Goal: Information Seeking & Learning: Learn about a topic

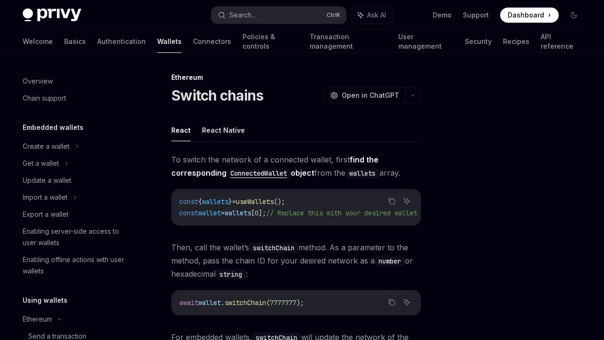
scroll to position [242, 0]
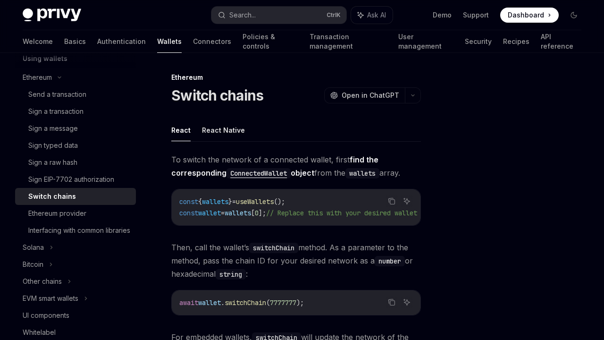
type textarea "*"
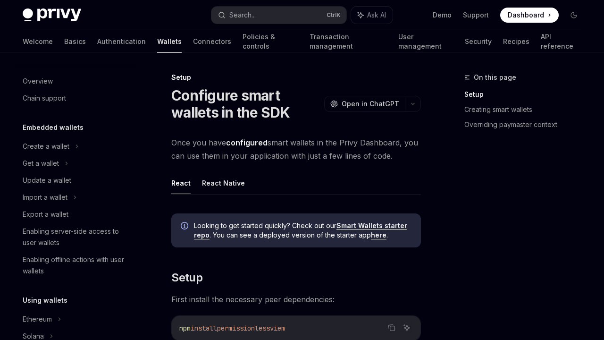
scroll to position [259, 0]
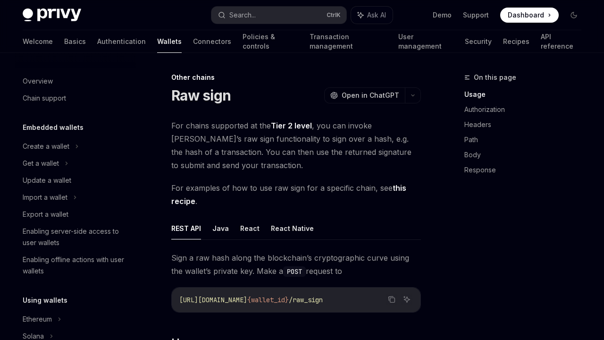
scroll to position [191, 0]
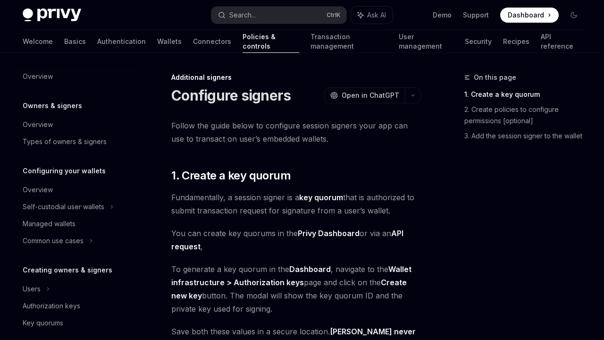
scroll to position [260, 0]
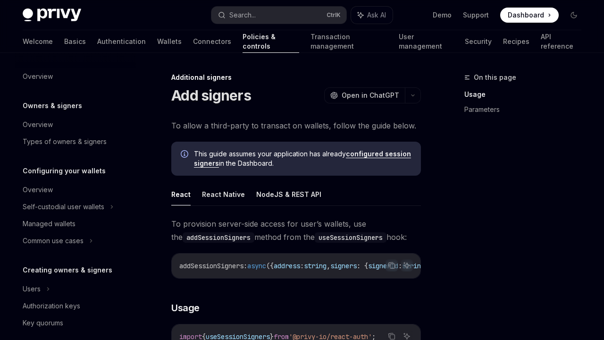
scroll to position [276, 0]
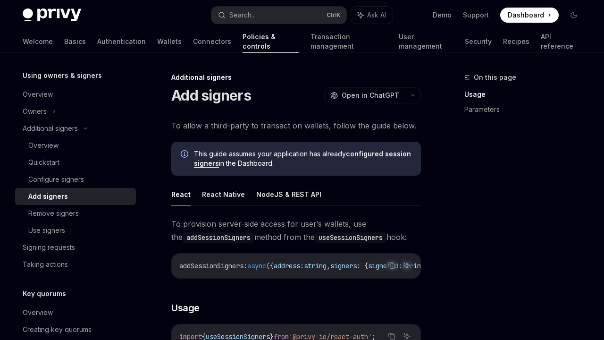
type textarea "*"
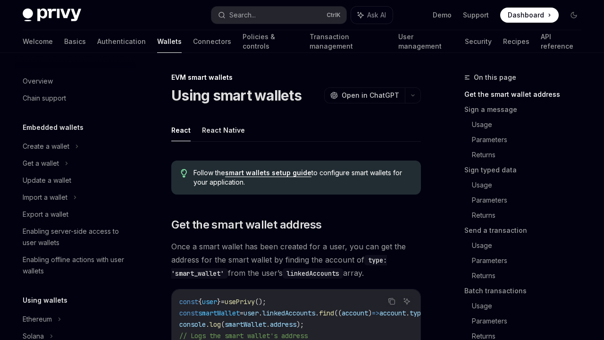
scroll to position [242, 0]
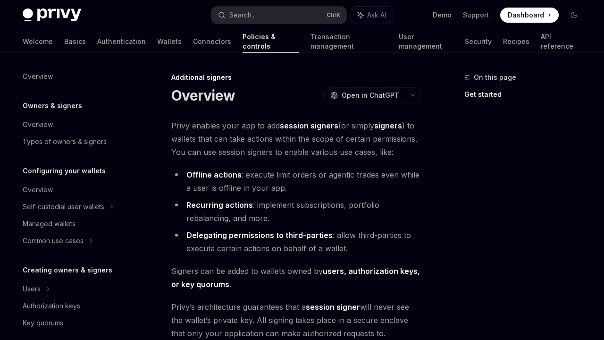
scroll to position [226, 0]
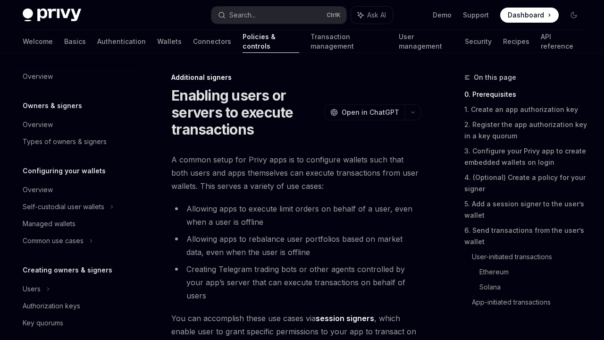
scroll to position [243, 0]
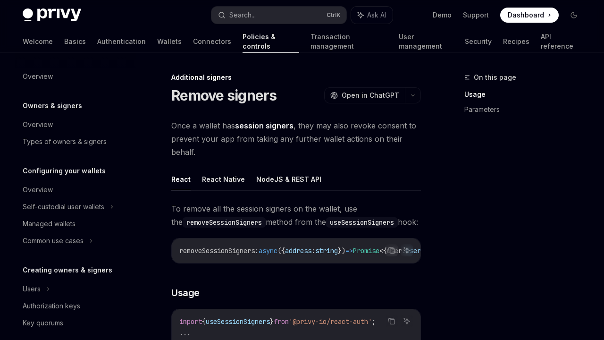
scroll to position [293, 0]
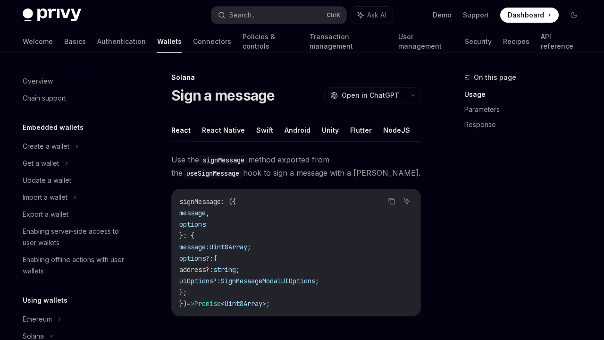
scroll to position [157, 0]
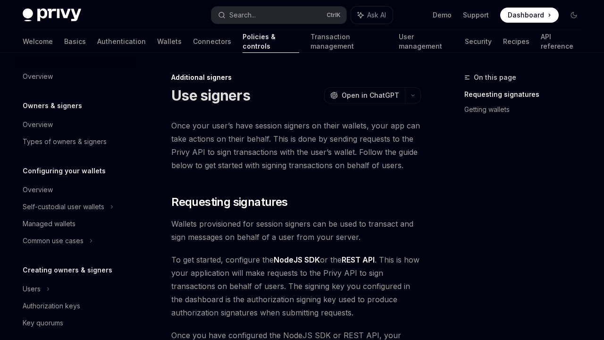
scroll to position [310, 0]
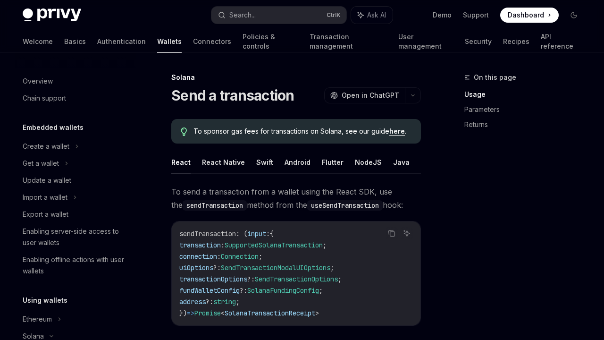
scroll to position [174, 0]
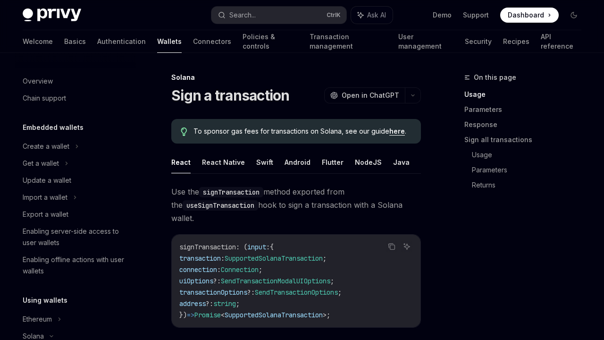
scroll to position [191, 0]
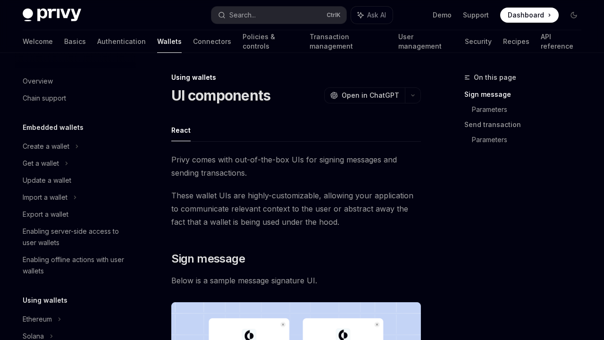
scroll to position [208, 0]
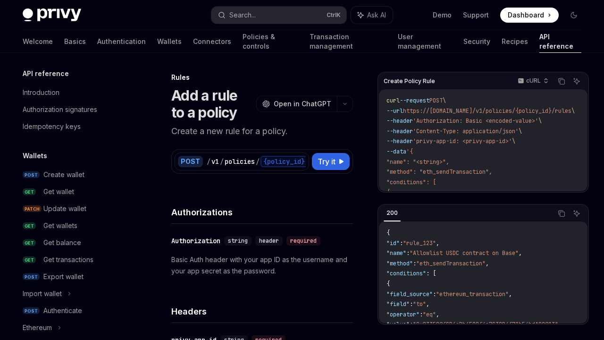
scroll to position [488, 0]
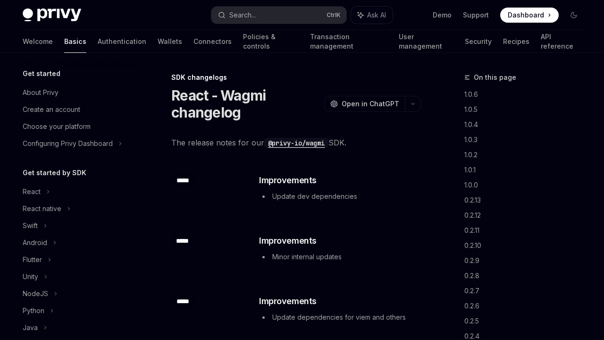
scroll to position [349, 0]
